Goal: Task Accomplishment & Management: Use online tool/utility

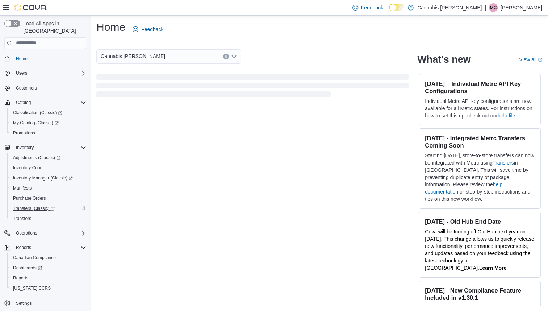
scroll to position [2, 0]
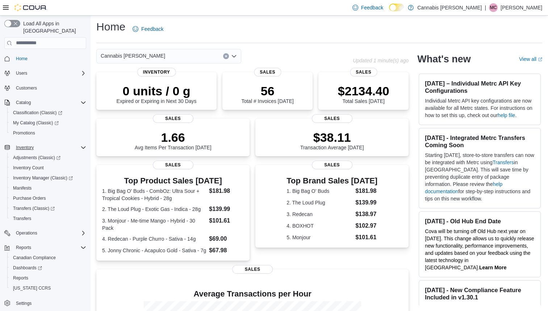
click at [83, 145] on icon "Complex example" at bounding box center [83, 148] width 6 height 6
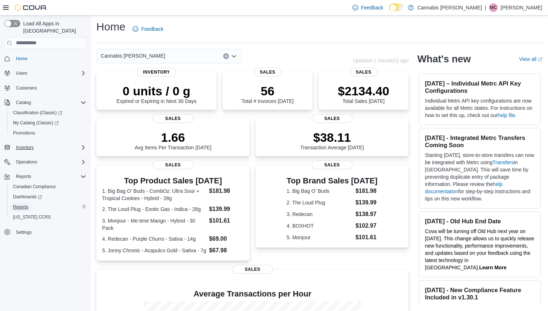
click at [14, 204] on span "Reports" at bounding box center [20, 207] width 15 height 6
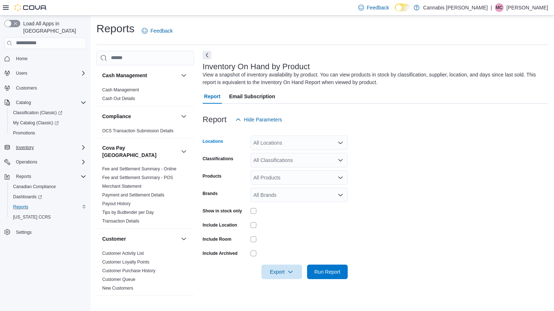
click at [336, 139] on div "All Locations" at bounding box center [298, 143] width 97 height 14
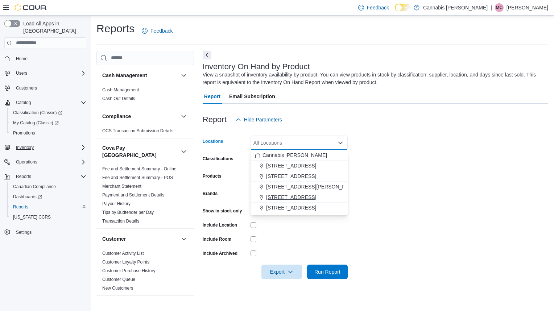
click at [291, 196] on span "236 8th St E." at bounding box center [291, 197] width 50 height 7
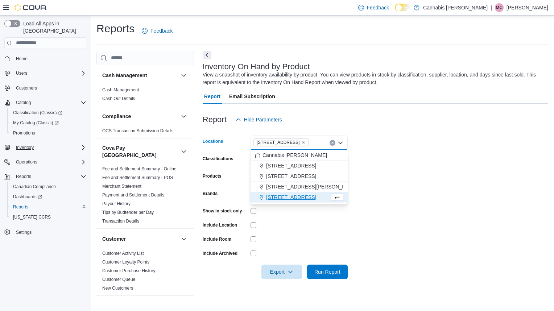
click at [398, 191] on form "Locations 236 8th St E. Combo box. Selected. 236 8th St E.. Press Backspace to …" at bounding box center [375, 203] width 345 height 152
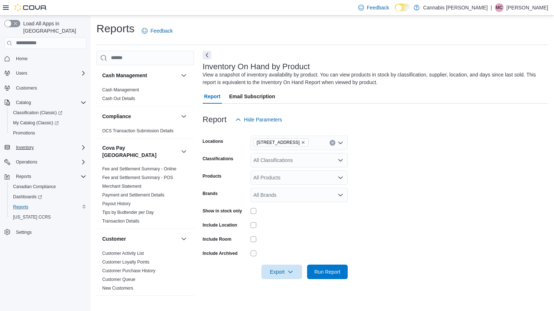
click at [332, 160] on div "All Classifications" at bounding box center [298, 160] width 97 height 14
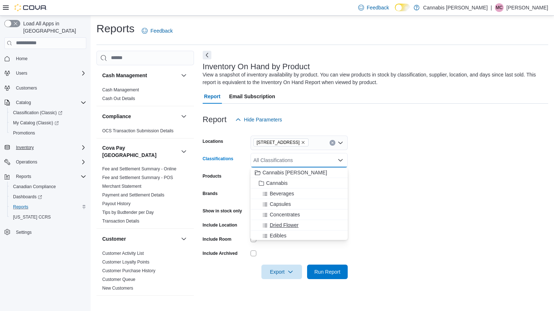
click at [284, 223] on span "Dried Flower" at bounding box center [284, 224] width 29 height 7
click at [361, 201] on form "Locations 236 8th St E. Classifications Dried Flower Combo box. Selected. Dried…" at bounding box center [375, 203] width 345 height 152
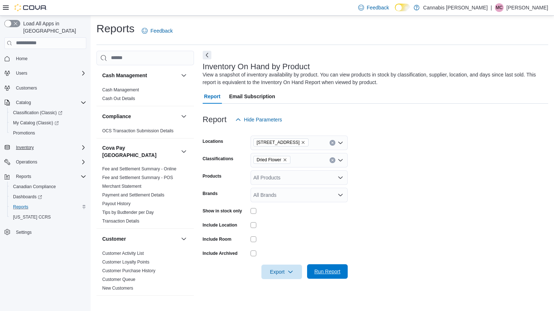
click at [328, 267] on span "Run Report" at bounding box center [327, 271] width 32 height 14
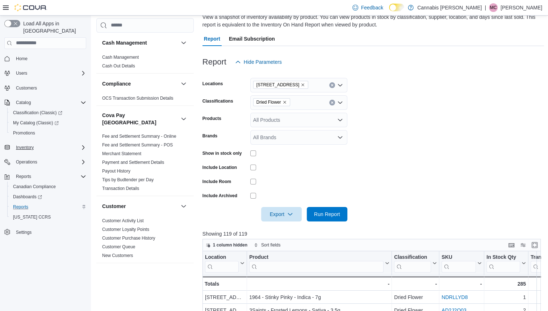
scroll to position [72, 0]
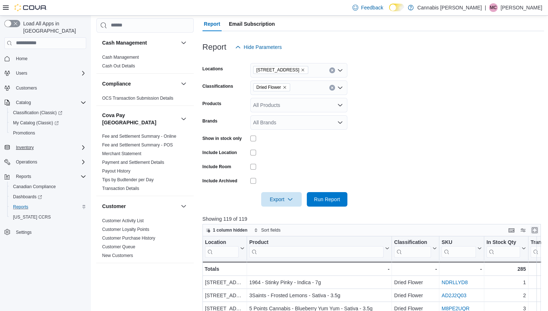
click at [538, 228] on button "Enter fullscreen" at bounding box center [535, 230] width 9 height 9
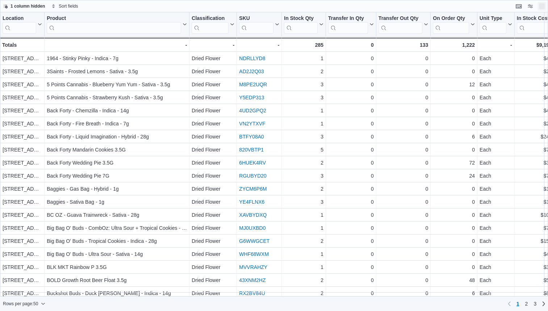
scroll to position [0, 0]
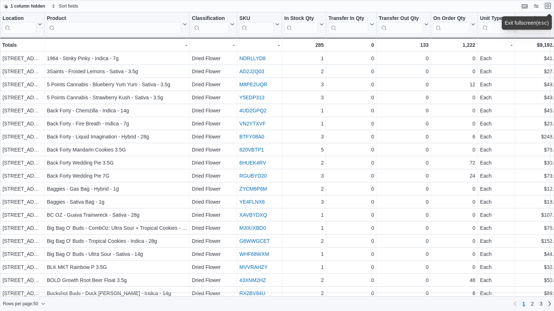
click at [549, 5] on button "Exit fullscreen" at bounding box center [547, 5] width 9 height 9
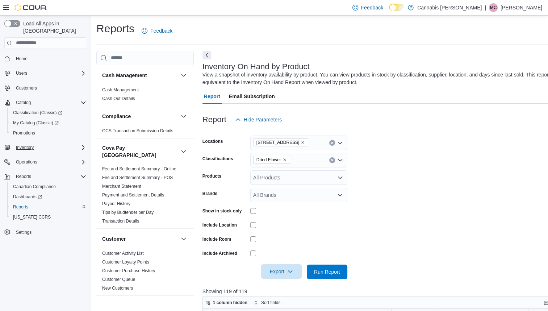
click at [288, 277] on span "Export" at bounding box center [282, 271] width 32 height 14
click at [283, 228] on span "Export to Excel" at bounding box center [282, 228] width 33 height 6
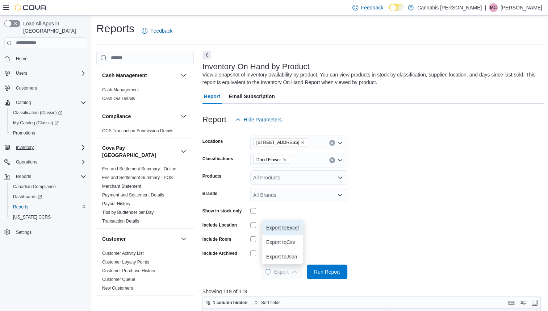
click at [281, 229] on span "Export to Excel" at bounding box center [282, 228] width 33 height 6
click at [283, 159] on span "Dried Flower" at bounding box center [272, 159] width 30 height 7
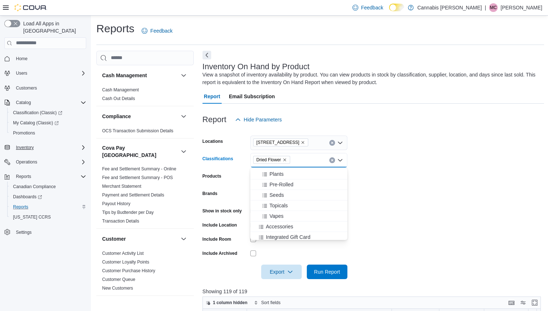
scroll to position [72, 0]
click at [281, 182] on span "Pre-Rolled" at bounding box center [282, 183] width 24 height 7
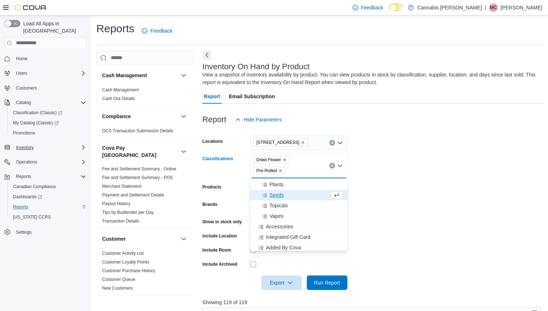
click at [284, 159] on icon "Remove Dried Flower from selection in this group" at bounding box center [285, 160] width 4 height 4
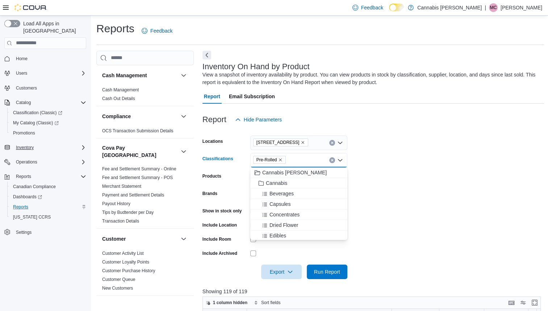
click at [379, 205] on form "Locations 236 8th St E. Classifications Pre-Rolled Combo box. Selected. Pre-Rol…" at bounding box center [374, 203] width 342 height 152
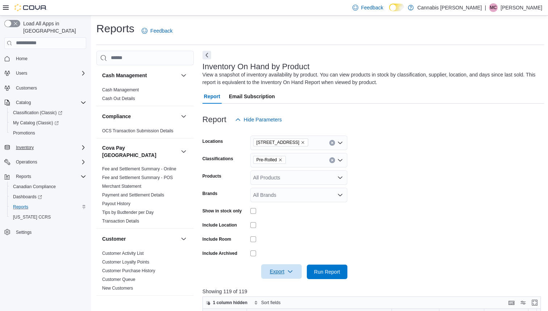
click at [288, 271] on icon "button" at bounding box center [290, 271] width 4 height 2
click at [288, 229] on span "Export to Excel" at bounding box center [282, 228] width 33 height 6
click at [394, 215] on form "Locations 236 8th St E. Classifications Pre-Rolled Products All Products Brands…" at bounding box center [374, 203] width 342 height 152
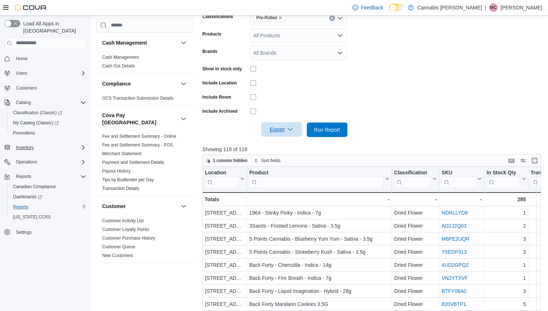
scroll to position [181, 0]
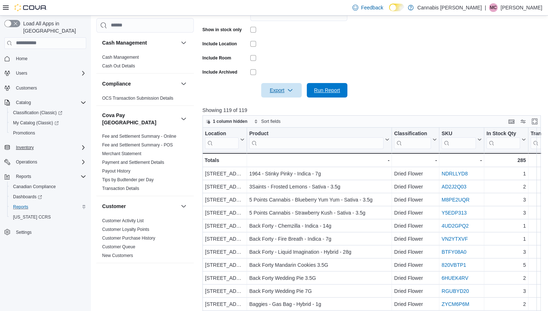
click at [322, 88] on span "Run Report" at bounding box center [327, 90] width 26 height 7
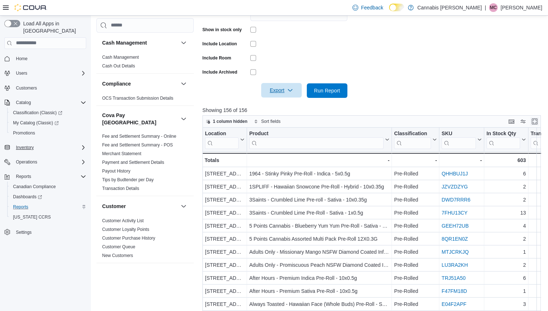
click at [538, 121] on button "Enter fullscreen" at bounding box center [535, 121] width 9 height 9
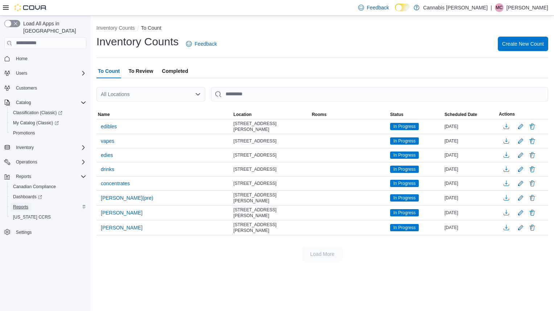
click at [26, 204] on span "Reports" at bounding box center [20, 207] width 15 height 6
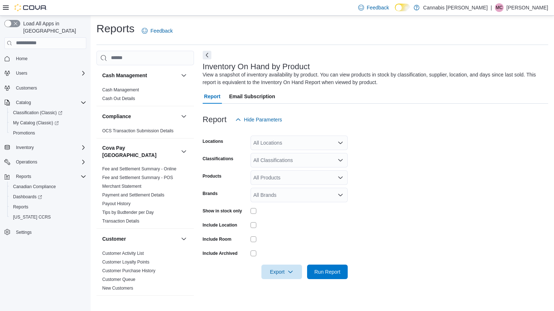
click at [256, 212] on div at bounding box center [298, 211] width 97 height 6
click at [329, 269] on span "Run Report" at bounding box center [327, 271] width 26 height 7
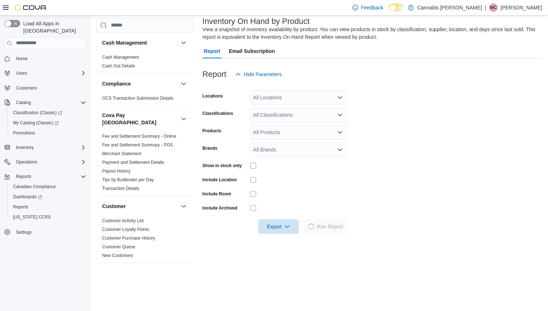
scroll to position [109, 0]
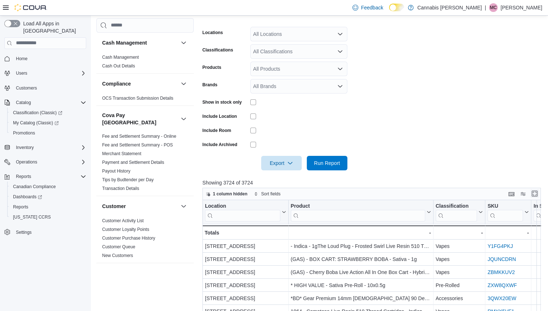
click at [536, 195] on button "Enter fullscreen" at bounding box center [535, 193] width 9 height 9
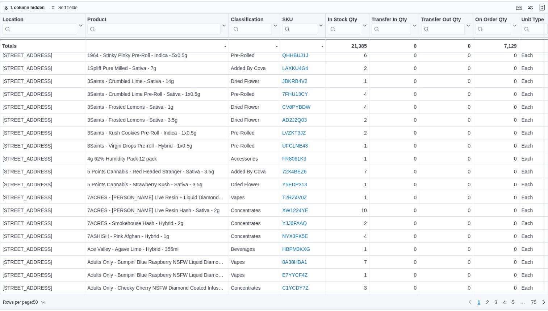
scroll to position [0, 0]
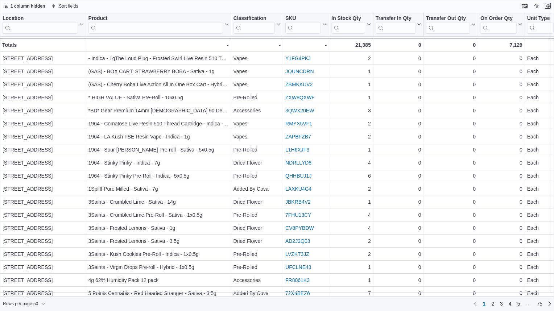
click at [549, 4] on button "Exit fullscreen" at bounding box center [547, 5] width 9 height 9
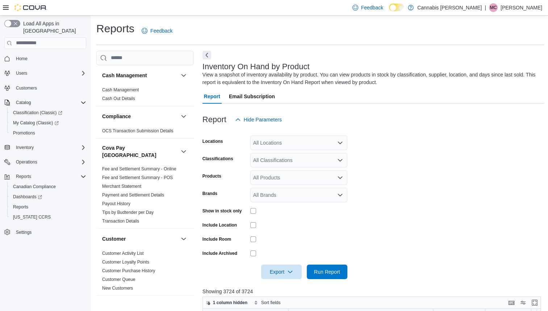
click at [325, 147] on div "All Locations" at bounding box center [298, 143] width 97 height 14
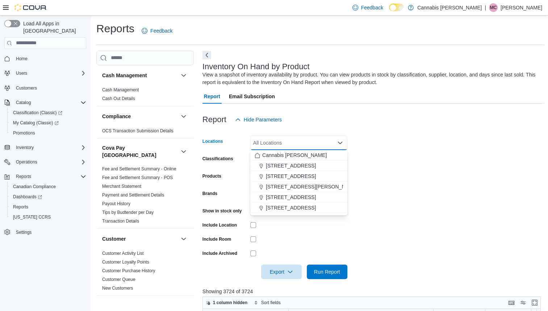
click at [482, 157] on form "Locations All Locations Combo box. Selected. Combo box input. All Locations. Ty…" at bounding box center [374, 203] width 342 height 152
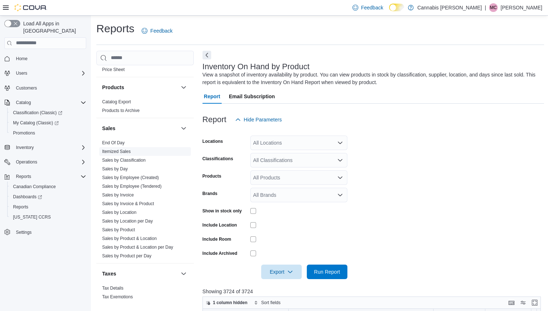
scroll to position [544, 0]
click at [119, 139] on link "End Of Day" at bounding box center [113, 141] width 22 height 5
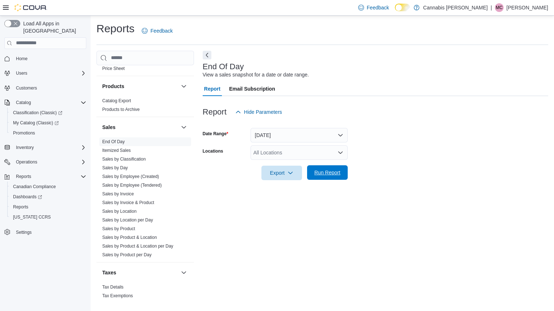
click at [333, 173] on span "Run Report" at bounding box center [327, 172] width 26 height 7
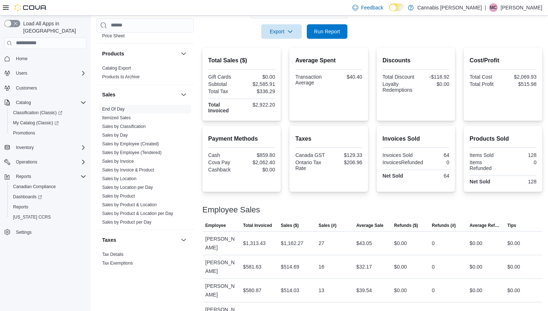
scroll to position [144, 0]
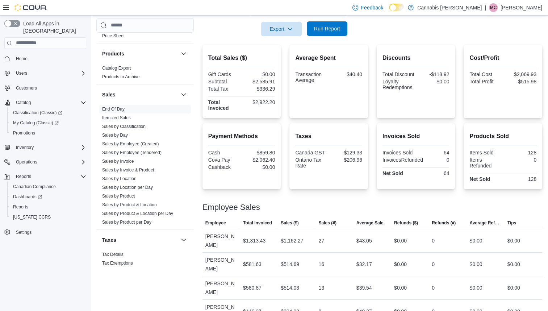
click at [340, 29] on span "Run Report" at bounding box center [327, 28] width 26 height 7
click at [320, 28] on span "Run Report" at bounding box center [327, 28] width 26 height 7
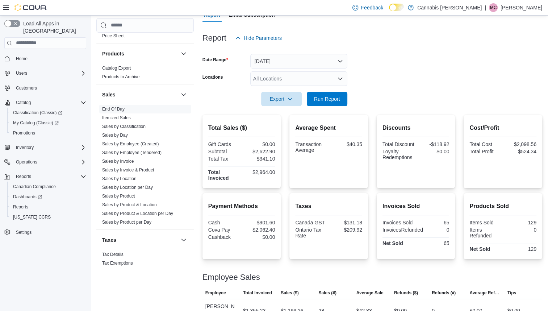
scroll to position [71, 0]
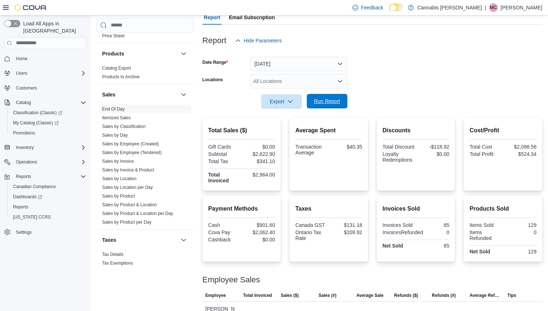
click at [320, 98] on span "Run Report" at bounding box center [327, 100] width 26 height 7
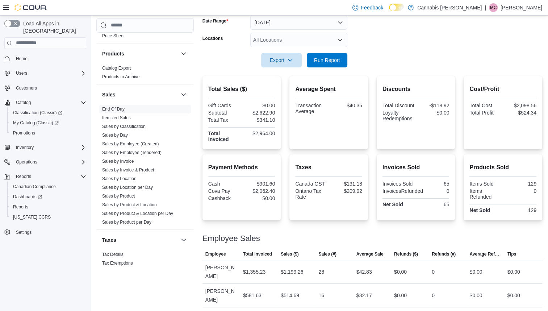
scroll to position [144, 0]
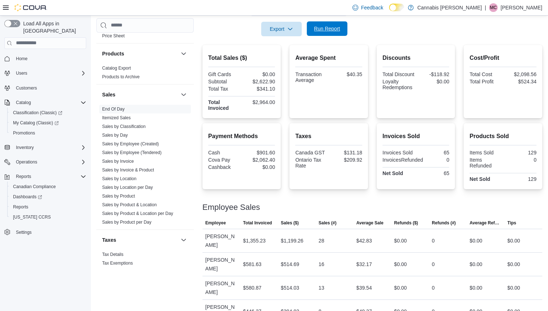
click at [318, 26] on span "Run Report" at bounding box center [327, 28] width 26 height 7
